Goal: Information Seeking & Learning: Check status

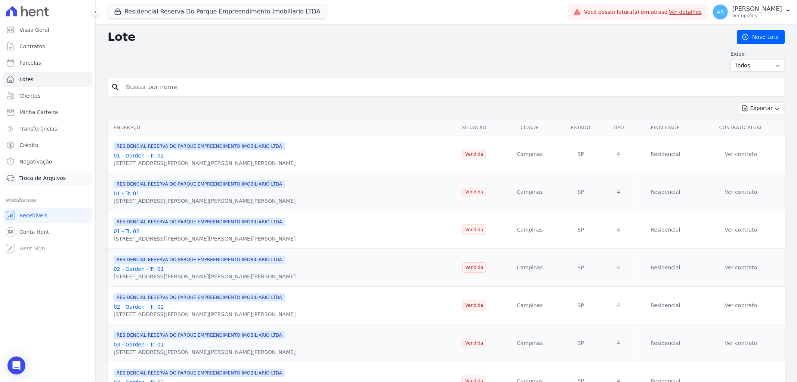
click at [38, 182] on link "Troca de Arquivos" at bounding box center [47, 177] width 89 height 15
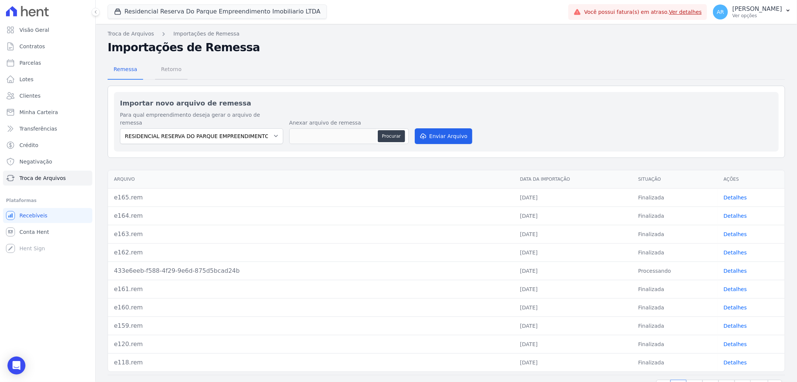
click at [164, 67] on span "Retorno" at bounding box center [172, 69] width 30 height 15
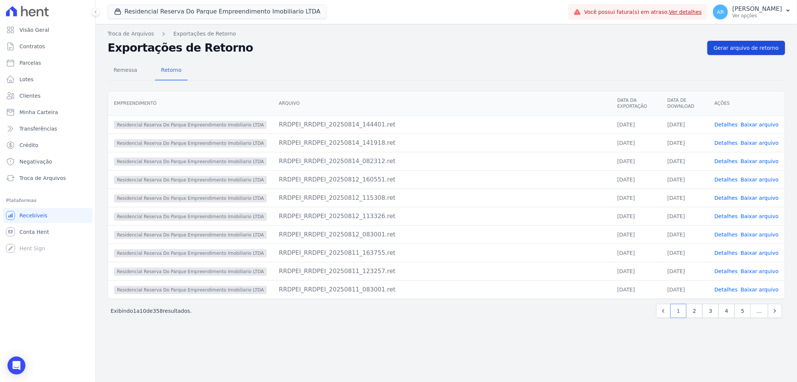
click at [737, 43] on link "Gerar arquivo de retorno" at bounding box center [747, 48] width 78 height 14
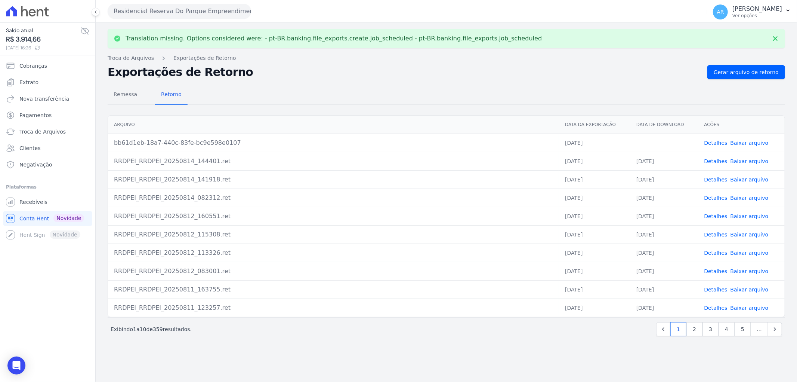
click at [716, 141] on link "Detalhes" at bounding box center [716, 143] width 23 height 6
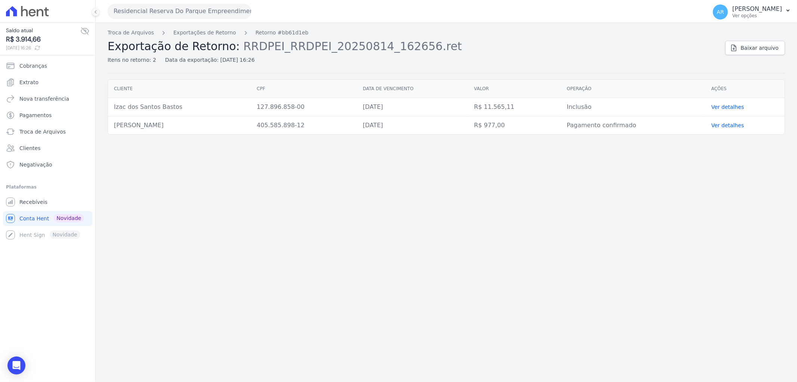
click at [581, 107] on td "Inclusão" at bounding box center [633, 107] width 145 height 18
click at [578, 126] on td "Pagamento confirmado" at bounding box center [633, 125] width 145 height 18
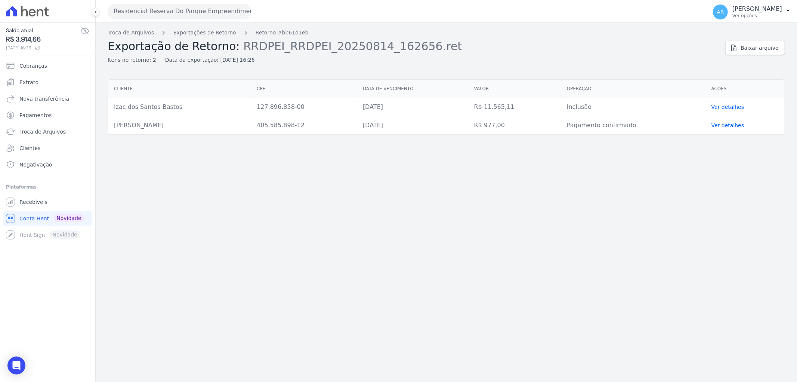
click at [578, 126] on td "Pagamento confirmado" at bounding box center [633, 125] width 145 height 18
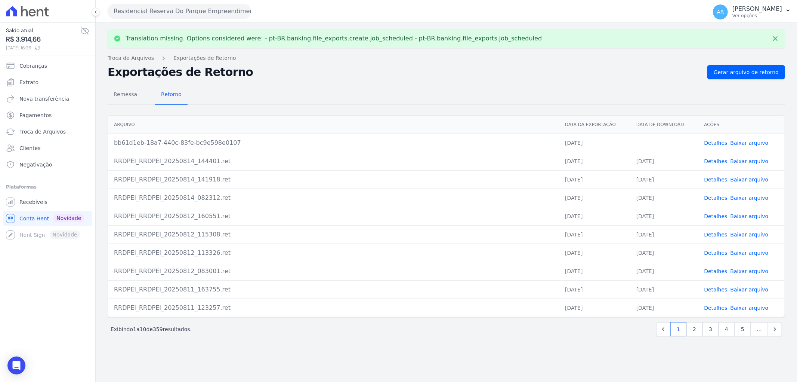
click at [718, 158] on link "Detalhes" at bounding box center [716, 161] width 23 height 6
click at [708, 176] on link "Detalhes" at bounding box center [716, 179] width 23 height 6
click at [34, 202] on span "Recebíveis" at bounding box center [33, 201] width 28 height 7
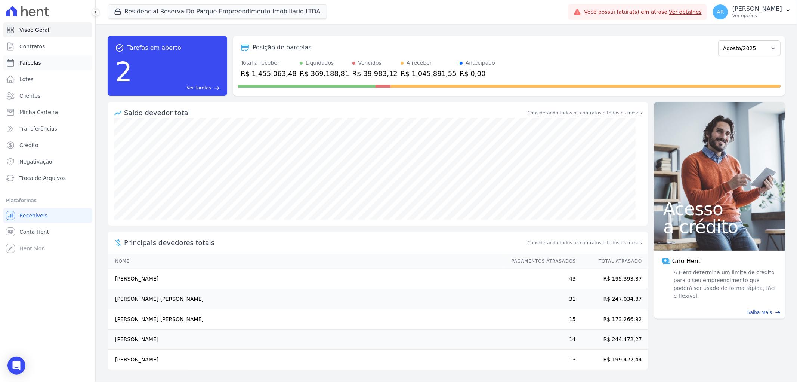
click at [31, 61] on span "Parcelas" at bounding box center [30, 62] width 22 height 7
select select
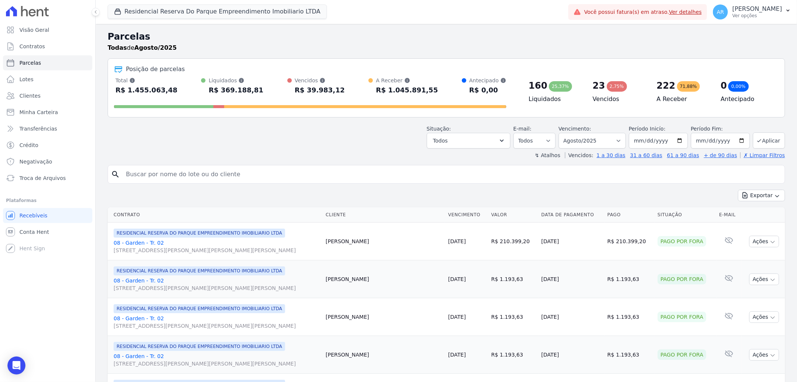
click at [203, 167] on input "search" at bounding box center [451, 174] width 660 height 15
type input "izac"
select select
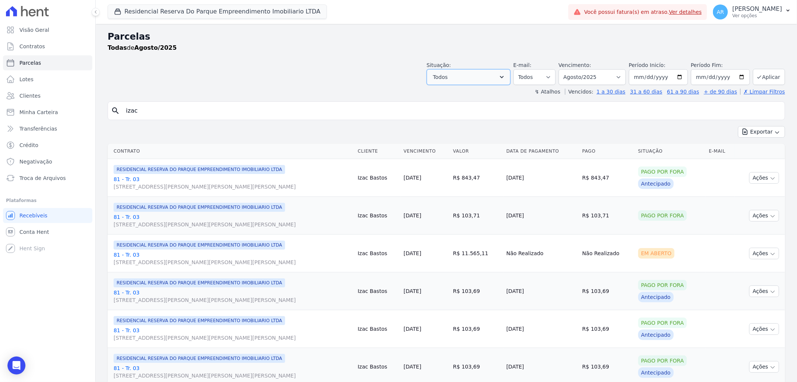
click at [483, 76] on button "Todos" at bounding box center [469, 77] width 84 height 16
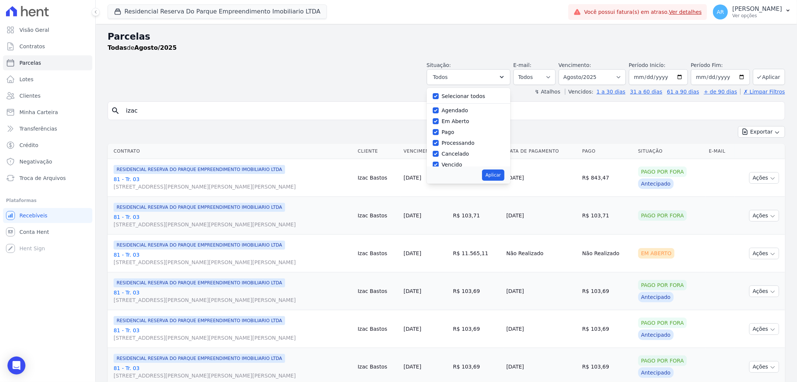
click at [462, 96] on label "Selecionar todos" at bounding box center [464, 96] width 44 height 6
click at [439, 96] on input "Selecionar todos" at bounding box center [436, 96] width 6 height 6
checkbox input "false"
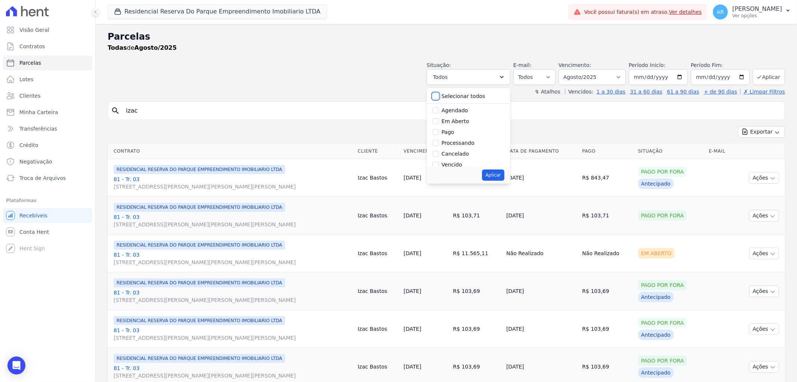
checkbox input "false"
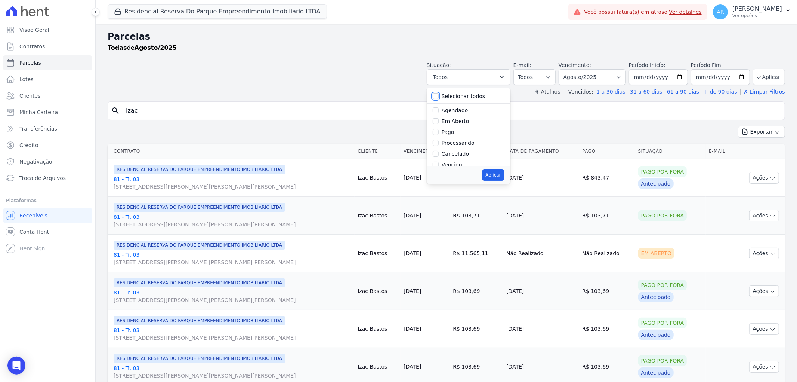
checkbox input "false"
click at [464, 125] on div "Em Aberto" at bounding box center [456, 121] width 28 height 8
click at [464, 122] on label "Em Aberto" at bounding box center [456, 121] width 28 height 6
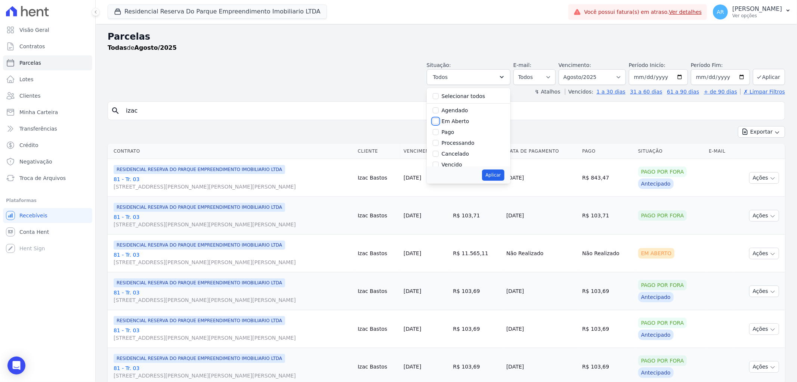
click at [439, 122] on input "Em Aberto" at bounding box center [436, 121] width 6 height 6
checkbox input "true"
click at [493, 172] on button "Aplicar" at bounding box center [493, 174] width 22 height 11
select select "pending"
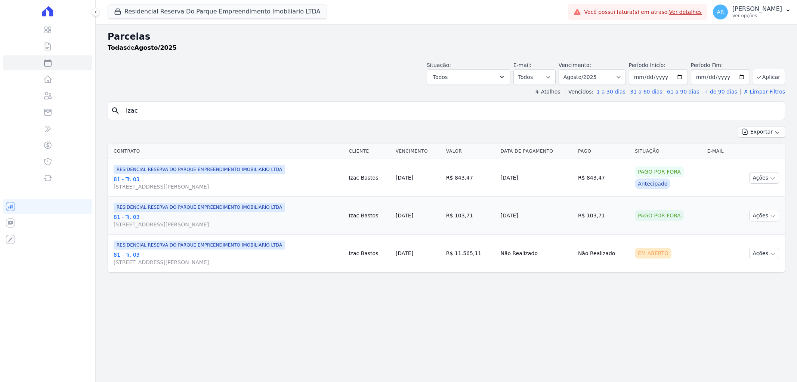
select select
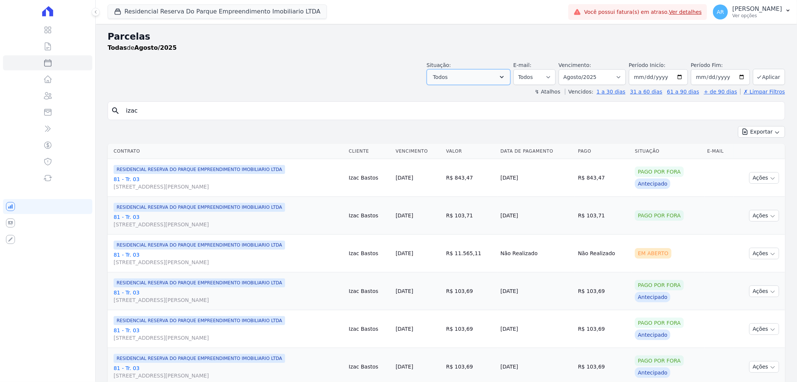
click at [466, 77] on button "Todos" at bounding box center [469, 77] width 84 height 16
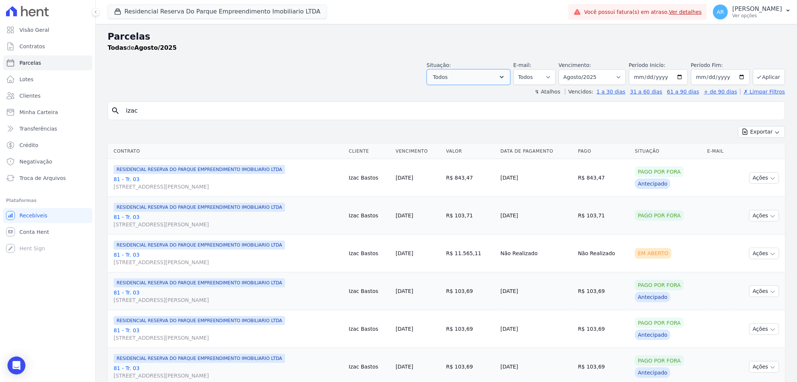
click at [469, 80] on button "Todos" at bounding box center [469, 77] width 84 height 16
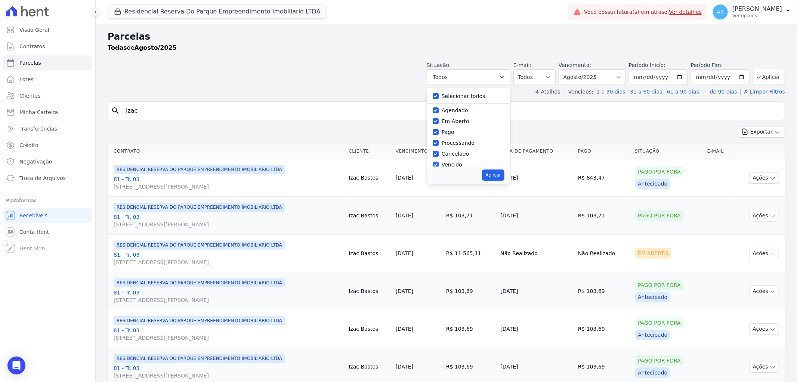
click at [455, 95] on label "Selecionar todos" at bounding box center [464, 96] width 44 height 6
click at [439, 95] on input "Selecionar todos" at bounding box center [436, 96] width 6 height 6
checkbox input "true"
click at [466, 147] on label "Pago por fora" at bounding box center [459, 147] width 35 height 6
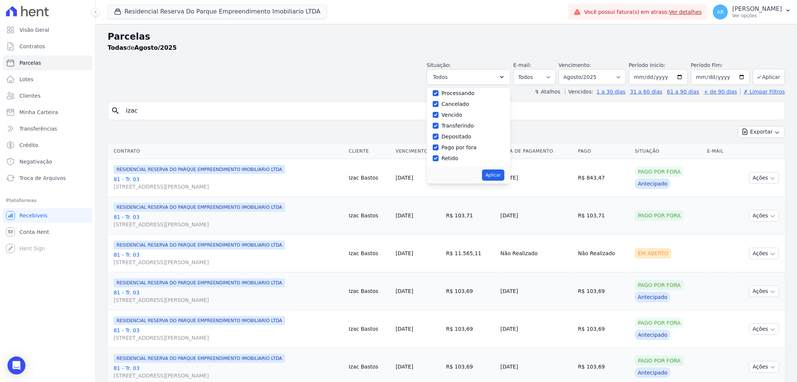
click at [439, 147] on input "Pago por fora" at bounding box center [436, 147] width 6 height 6
checkbox input "false"
click at [496, 173] on button "Aplicar" at bounding box center [493, 174] width 22 height 11
select select "scheduled"
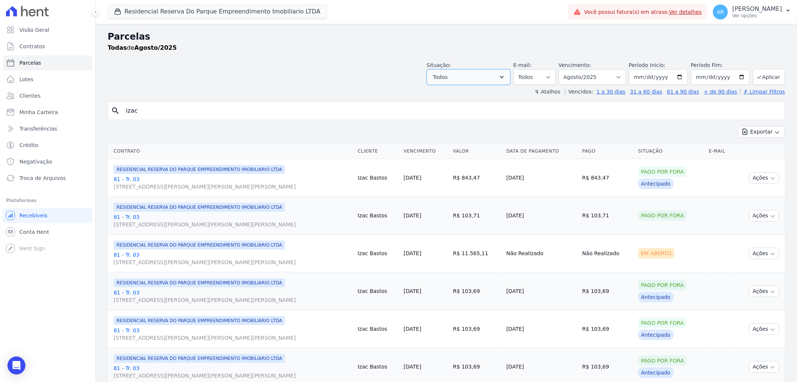
click at [495, 76] on button "Todos" at bounding box center [469, 77] width 84 height 16
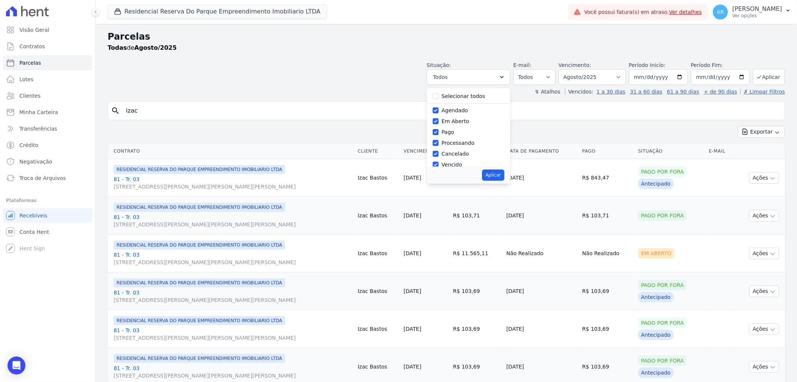
click at [164, 114] on input "izac" at bounding box center [451, 110] width 660 height 15
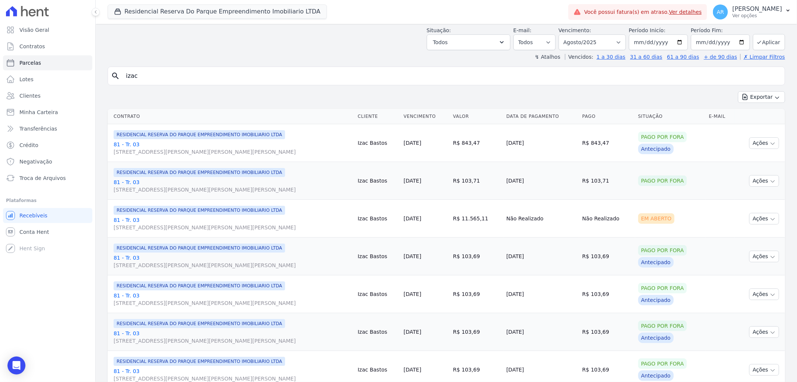
scroll to position [83, 0]
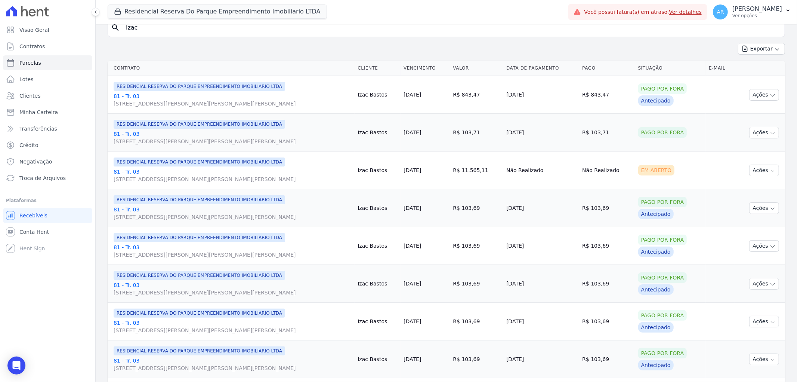
select select
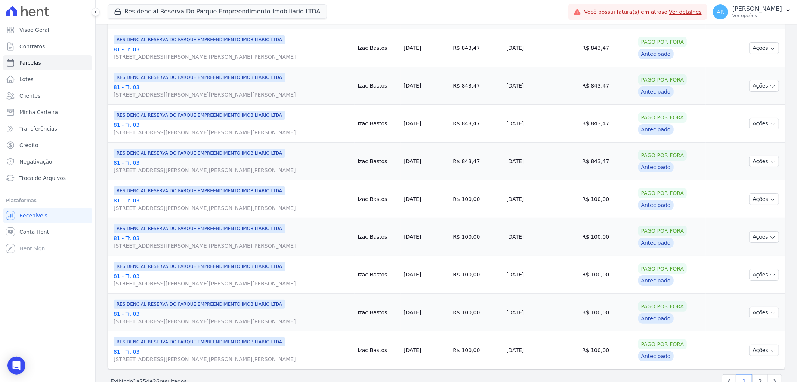
scroll to position [754, 0]
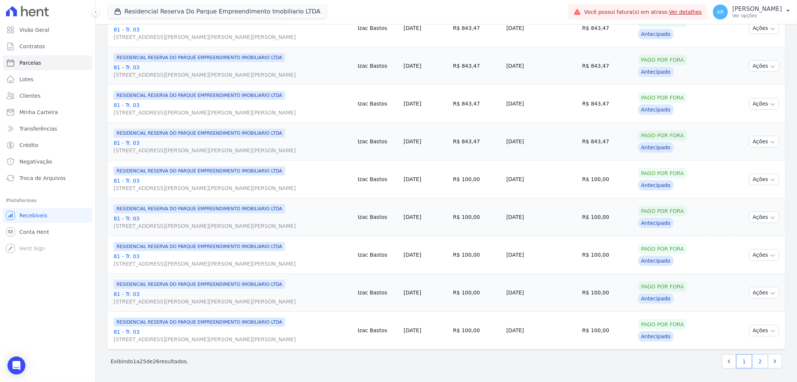
click at [756, 364] on link "2" at bounding box center [760, 361] width 16 height 14
select select
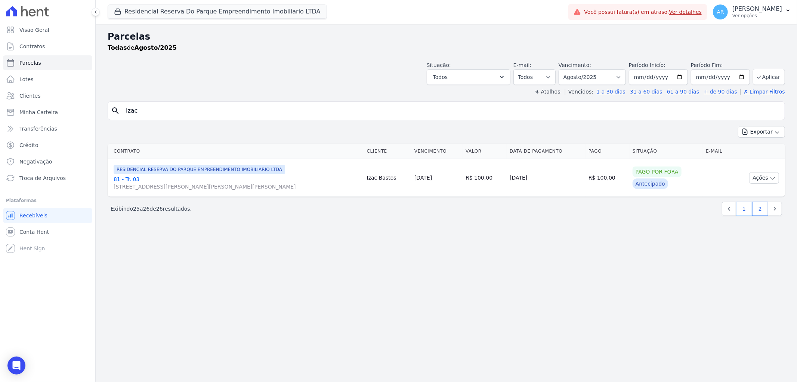
click at [746, 210] on link "1" at bounding box center [744, 208] width 16 height 14
select select
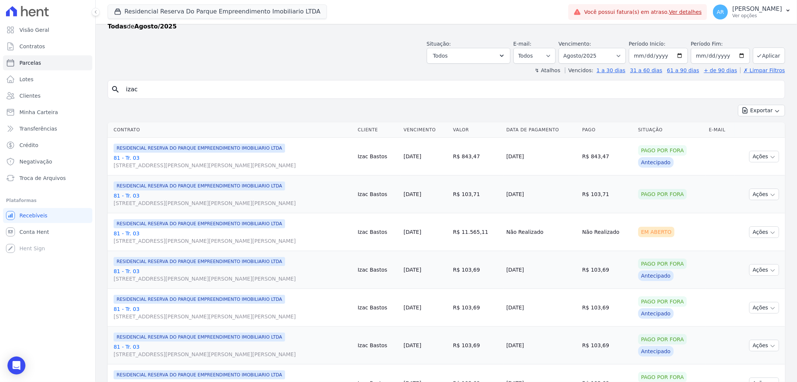
scroll to position [41, 0]
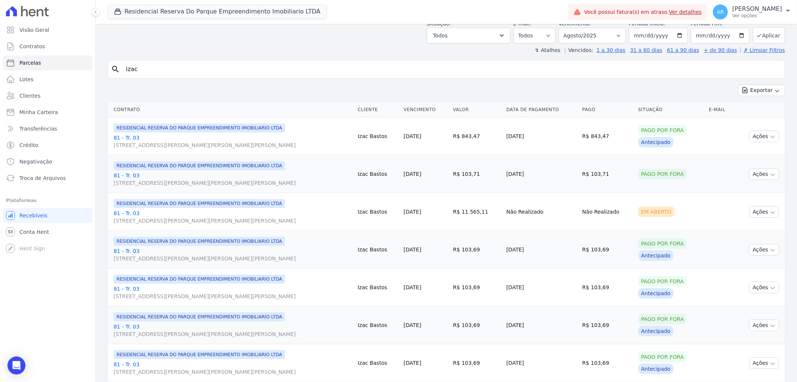
click at [128, 212] on link "81 - Tr. 03 Avenida Doutor José Bonifácio Coutinho Nogueira, 150, ANDAR 2 SALA …" at bounding box center [233, 216] width 238 height 15
